Goal: Information Seeking & Learning: Check status

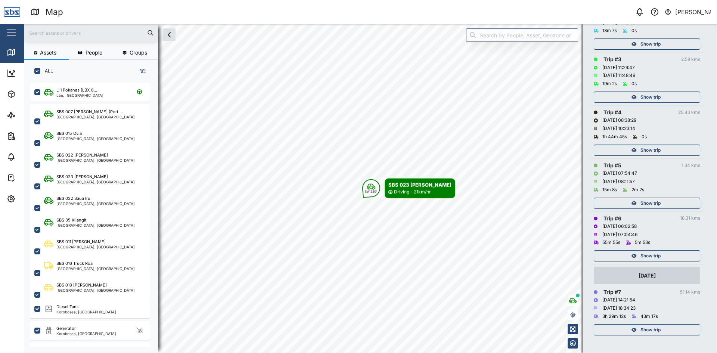
click at [72, 34] on input "text" at bounding box center [90, 32] width 125 height 11
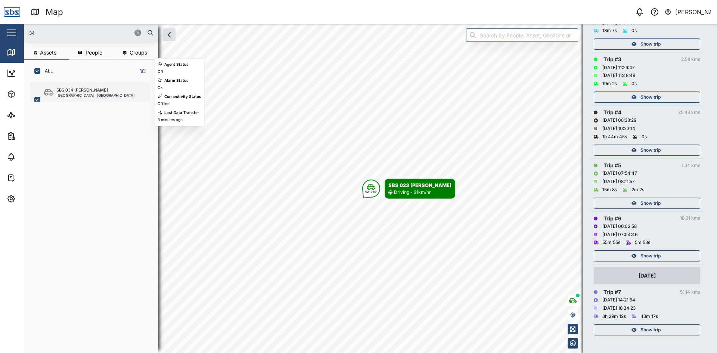
type input "34"
click at [81, 91] on div "SBS 034 [PERSON_NAME]" at bounding box center [82, 90] width 52 height 6
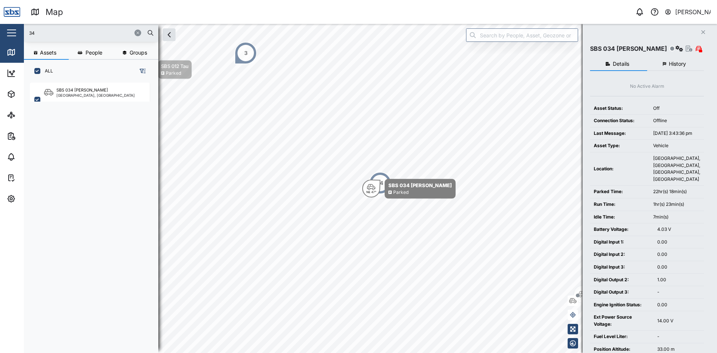
click at [672, 61] on span "History" at bounding box center [677, 63] width 17 height 5
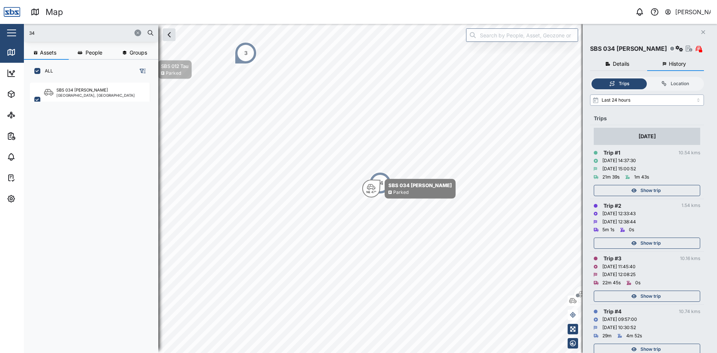
click at [645, 99] on input "Last 24 hours" at bounding box center [647, 99] width 114 height 11
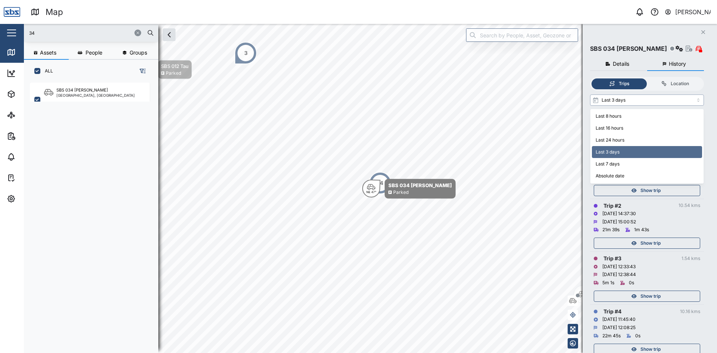
click at [642, 101] on input "Last 3 days" at bounding box center [647, 99] width 114 height 11
type input "Last 7 days"
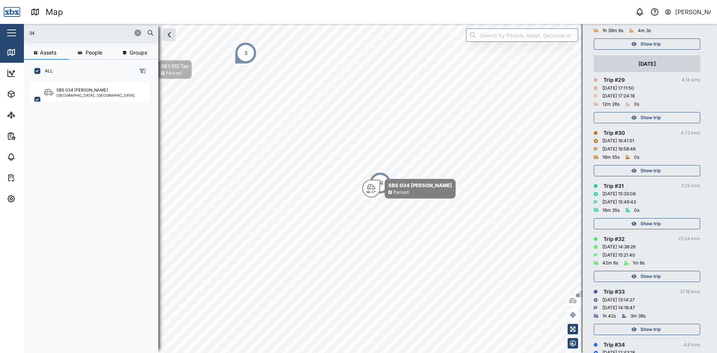
scroll to position [1643, 0]
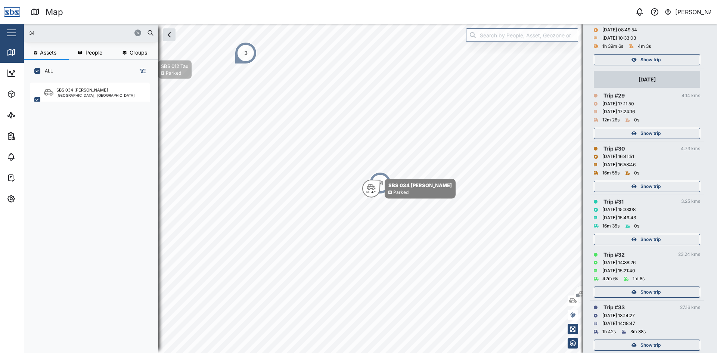
click at [639, 237] on div "Show trip" at bounding box center [645, 239] width 97 height 10
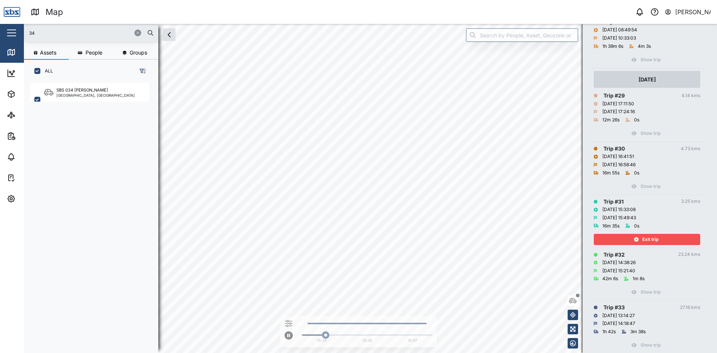
click at [640, 236] on div "Exit trip" at bounding box center [645, 239] width 97 height 10
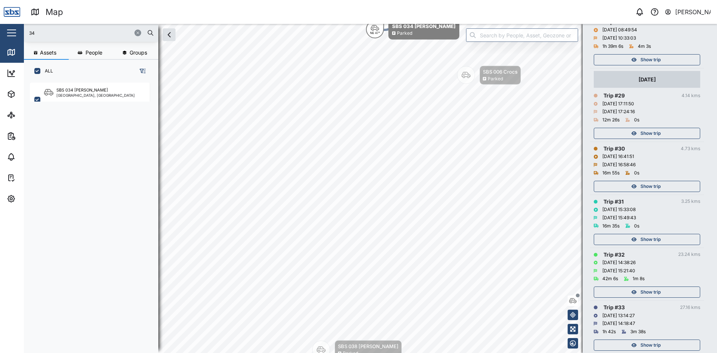
click at [655, 187] on span "Show trip" at bounding box center [650, 186] width 20 height 10
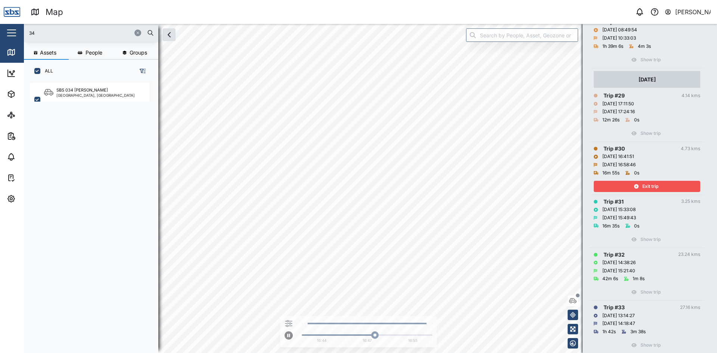
click at [643, 243] on div "Show trip" at bounding box center [647, 237] width 106 height 15
click at [647, 184] on span "Exit trip" at bounding box center [650, 186] width 16 height 10
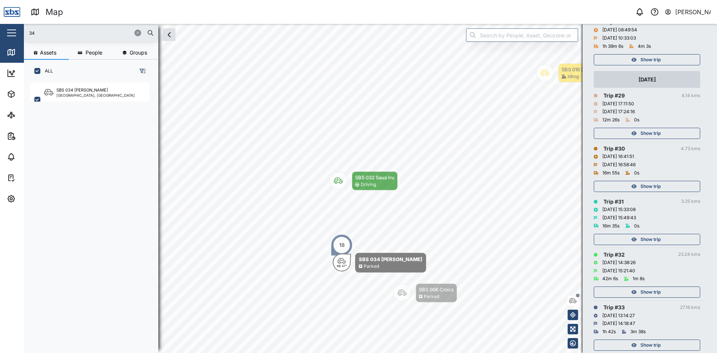
click at [647, 235] on span "Show trip" at bounding box center [650, 239] width 20 height 10
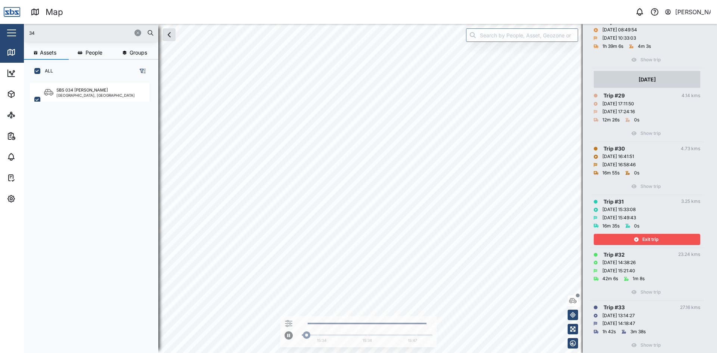
click at [647, 235] on span "Exit trip" at bounding box center [650, 239] width 16 height 10
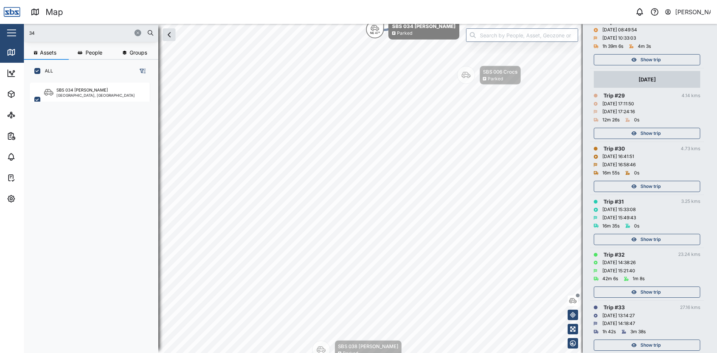
click at [655, 191] on span "Show trip" at bounding box center [650, 186] width 20 height 10
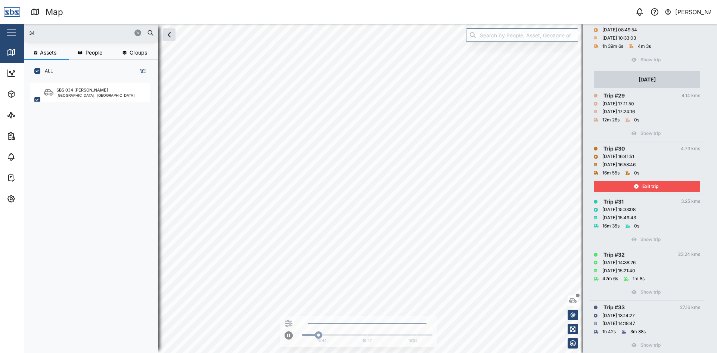
click at [657, 183] on span "Exit trip" at bounding box center [650, 186] width 16 height 10
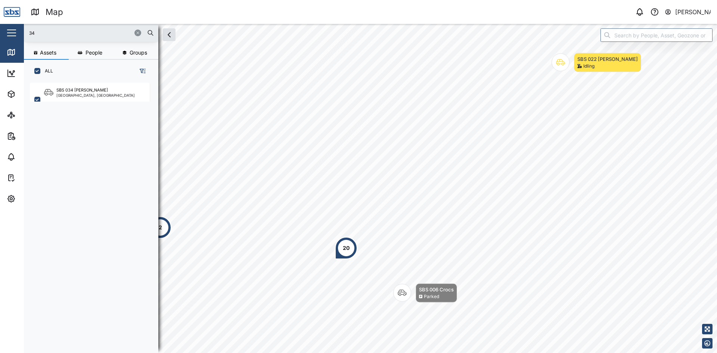
click at [138, 33] on icon "button" at bounding box center [138, 33] width 4 height 4
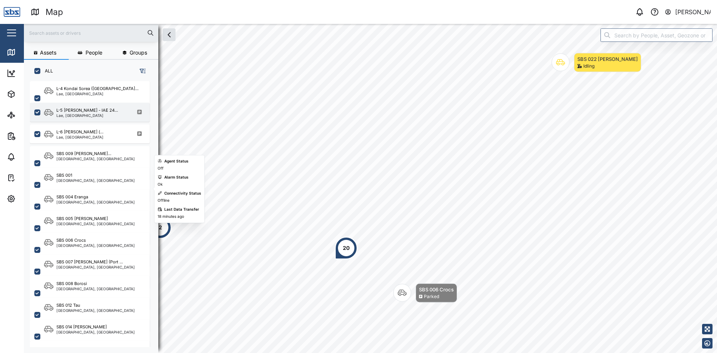
scroll to position [373, 0]
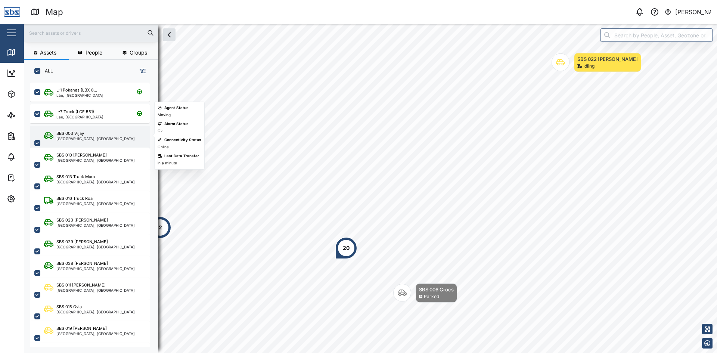
click at [91, 132] on div "SBS 003 Vijay" at bounding box center [95, 133] width 78 height 6
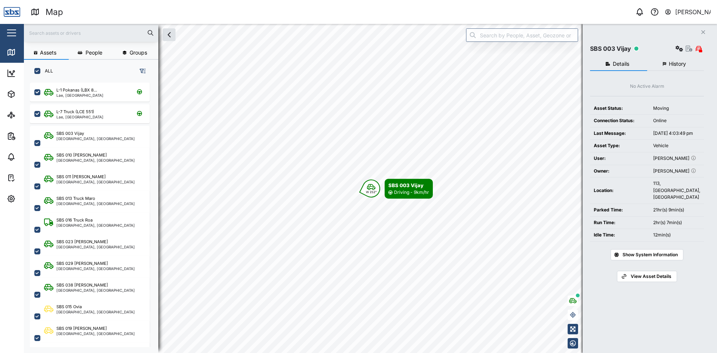
click at [703, 33] on icon "Close" at bounding box center [703, 32] width 4 height 6
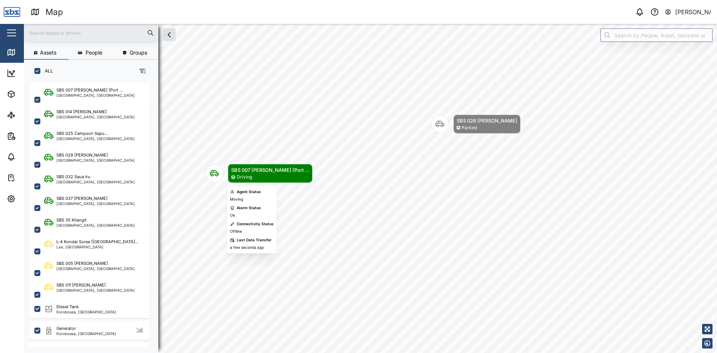
click at [213, 174] on icon "Map marker" at bounding box center [214, 173] width 9 height 9
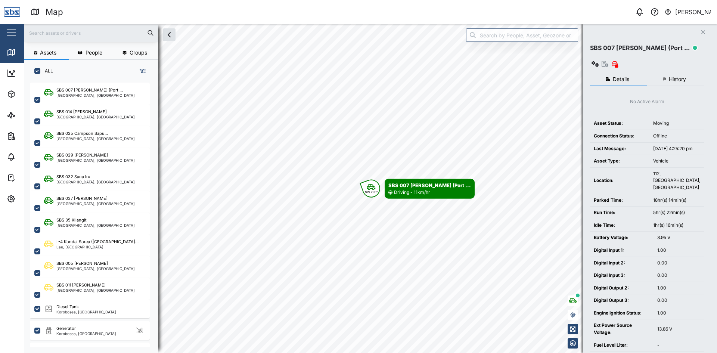
click at [678, 77] on span "History" at bounding box center [677, 79] width 17 height 5
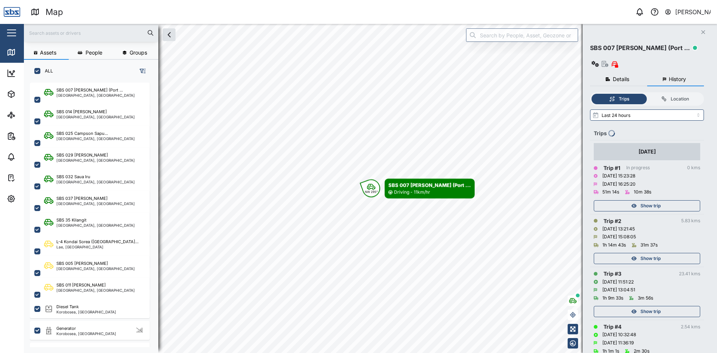
click at [661, 201] on span "Show trip" at bounding box center [650, 206] width 20 height 10
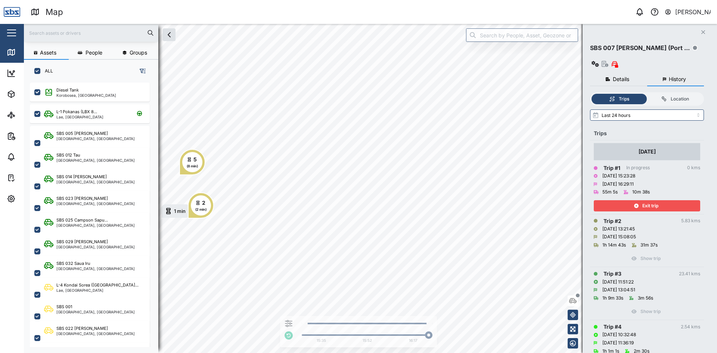
click at [700, 29] on button "Close" at bounding box center [703, 32] width 10 height 10
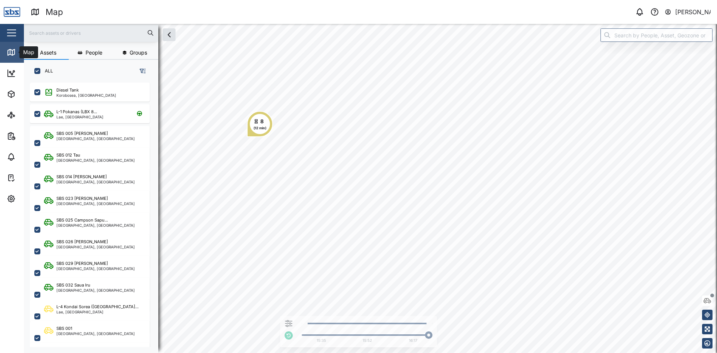
click at [13, 48] on icon at bounding box center [11, 52] width 9 height 9
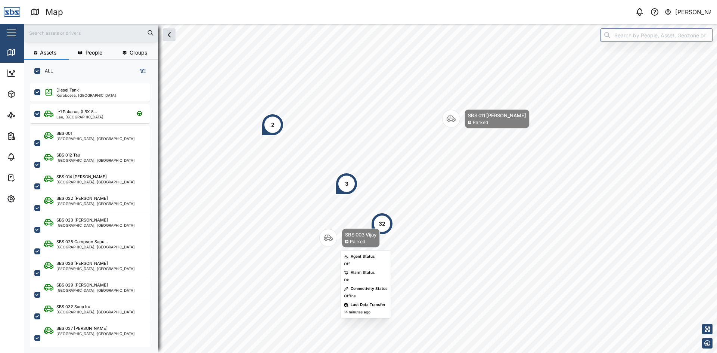
click at [330, 236] on icon "Map marker" at bounding box center [328, 238] width 9 height 6
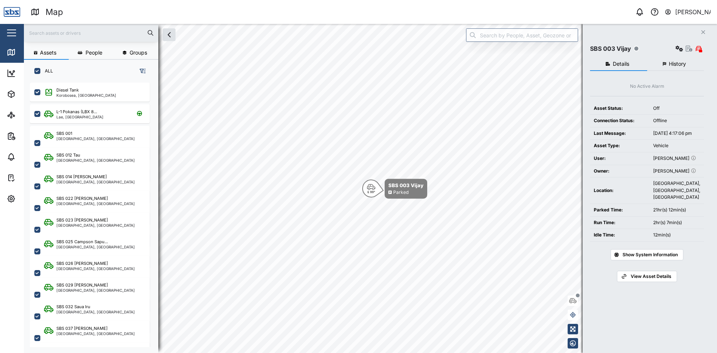
click at [677, 61] on span "History" at bounding box center [677, 63] width 17 height 5
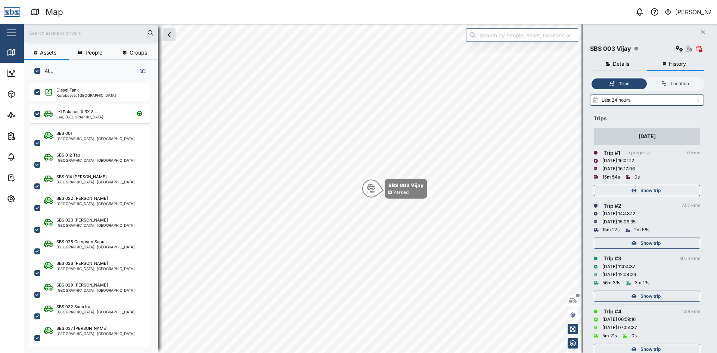
click at [649, 189] on span "Show trip" at bounding box center [650, 190] width 20 height 10
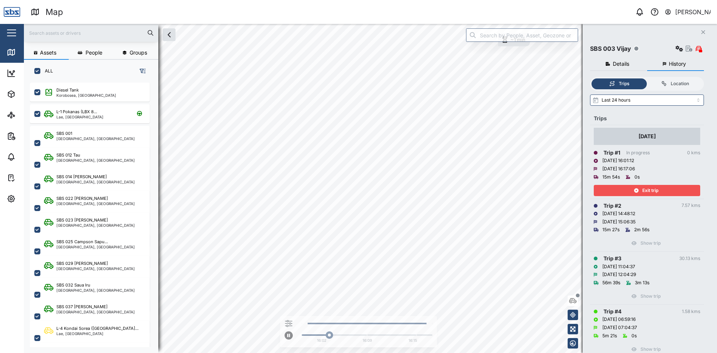
click at [705, 30] on icon "Close" at bounding box center [703, 32] width 4 height 6
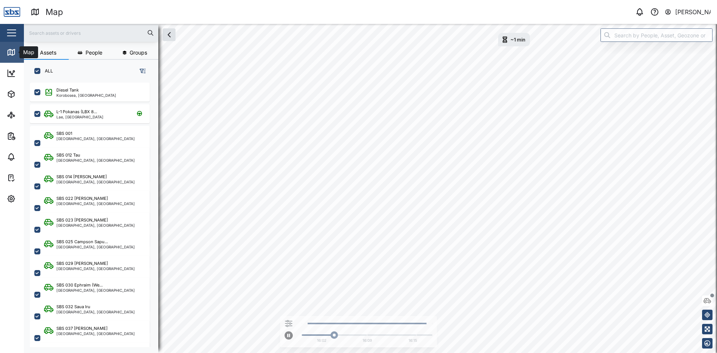
click at [9, 49] on icon at bounding box center [11, 52] width 7 height 6
